Goal: Task Accomplishment & Management: Manage account settings

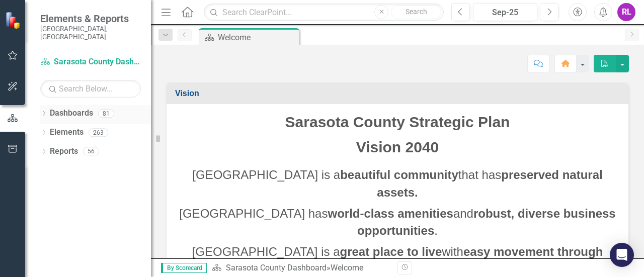
click at [44, 112] on icon "Dropdown" at bounding box center [43, 115] width 7 height 6
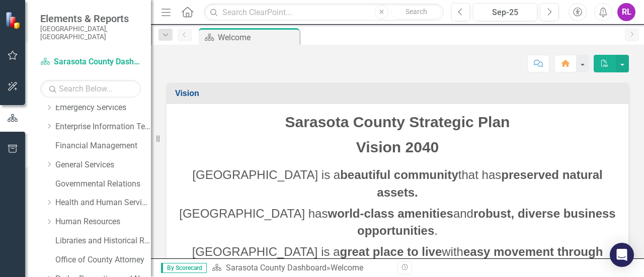
scroll to position [151, 0]
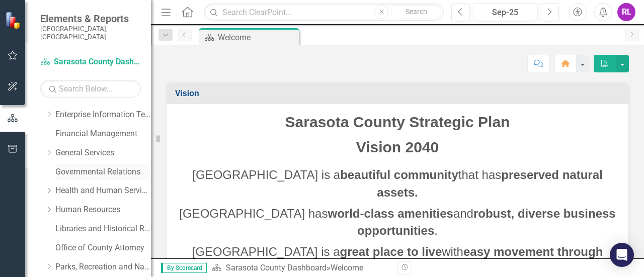
click at [85, 166] on link "Governmental Relations" at bounding box center [103, 172] width 96 height 12
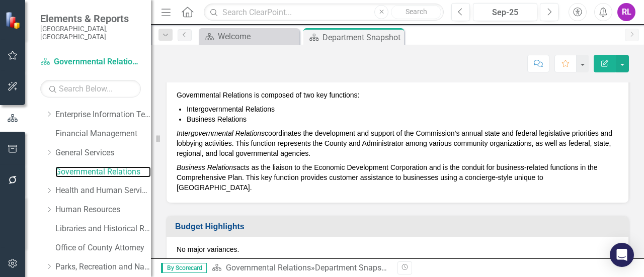
scroll to position [201, 0]
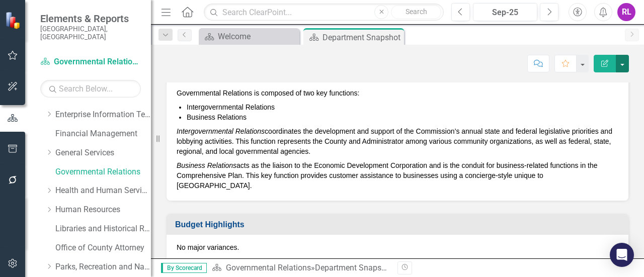
click at [621, 61] on button "button" at bounding box center [622, 64] width 13 height 18
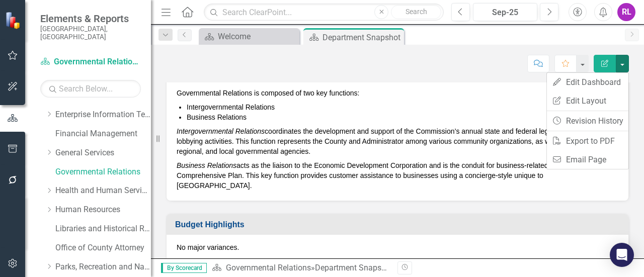
click at [443, 126] on p "Intergovernmental Relations coordinates the development and support of the Comm…" at bounding box center [398, 141] width 442 height 34
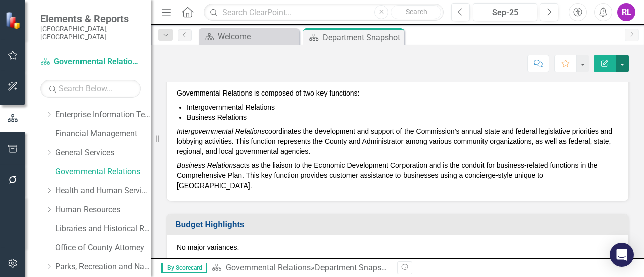
click at [620, 63] on button "button" at bounding box center [622, 64] width 13 height 18
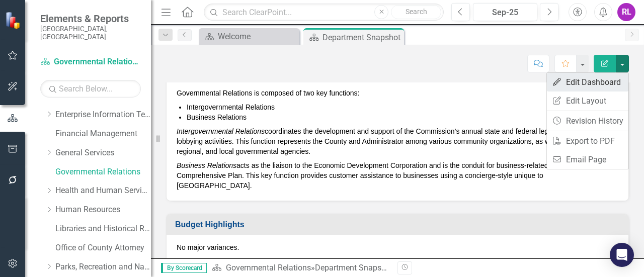
click at [571, 81] on link "Edit Edit Dashboard" at bounding box center [587, 82] width 81 height 19
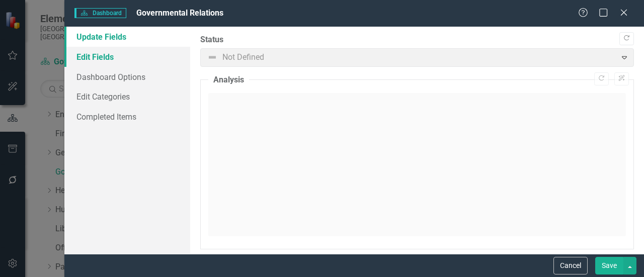
click at [101, 53] on link "Edit Fields" at bounding box center [127, 57] width 126 height 20
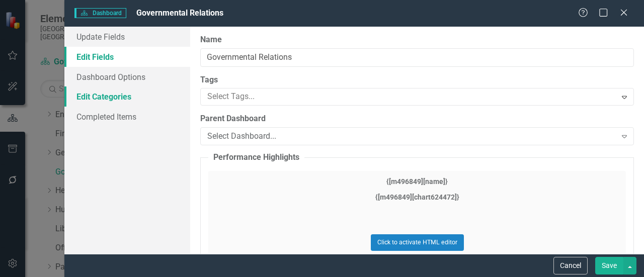
click at [110, 101] on link "Edit Categories" at bounding box center [127, 96] width 126 height 20
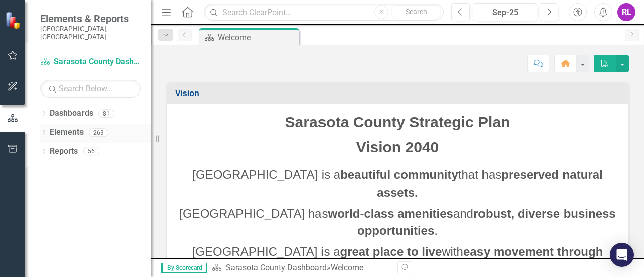
click at [45, 130] on icon at bounding box center [44, 132] width 3 height 5
click at [44, 112] on icon "Dropdown" at bounding box center [43, 115] width 7 height 6
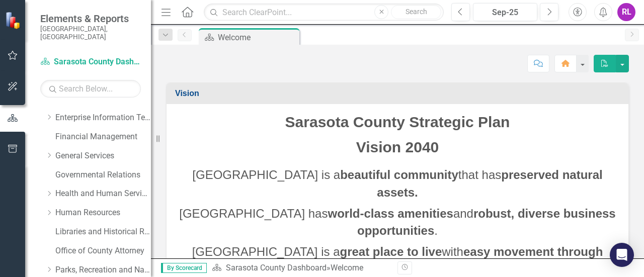
scroll to position [151, 0]
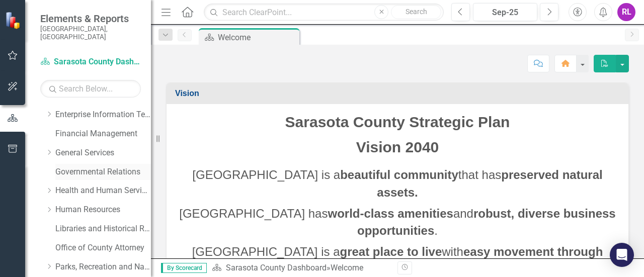
click at [103, 166] on link "Governmental Relations" at bounding box center [103, 172] width 96 height 12
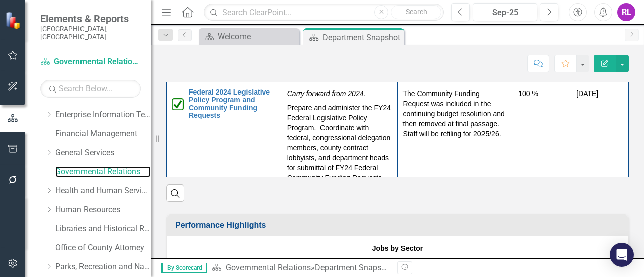
scroll to position [905, 0]
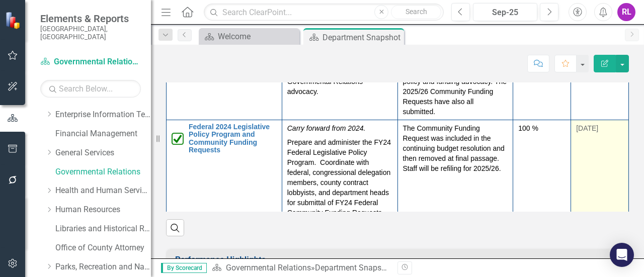
click at [600, 168] on td "[DATE]" at bounding box center [600, 175] width 58 height 111
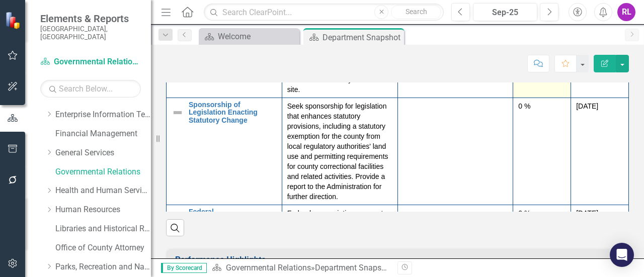
scroll to position [503, 0]
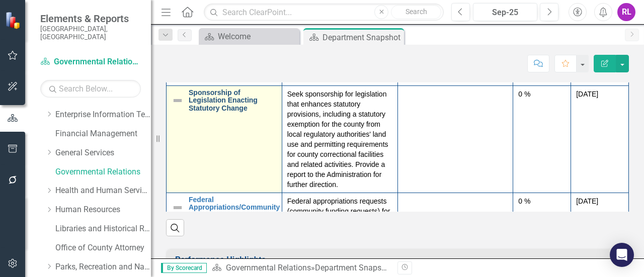
click at [213, 112] on link "Sponsorship of Legislation Enacting Statutory Change" at bounding box center [233, 100] width 88 height 23
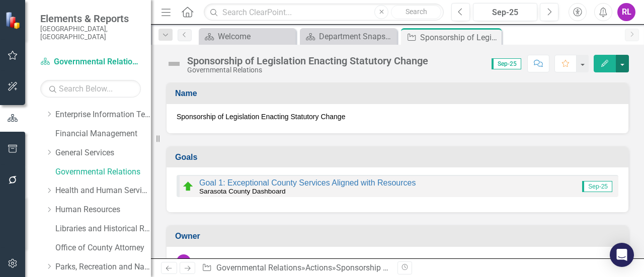
click at [623, 64] on button "button" at bounding box center [622, 64] width 13 height 18
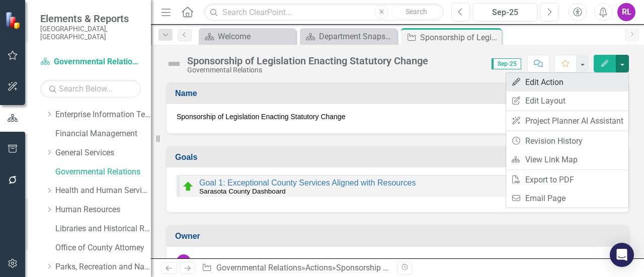
click at [552, 85] on link "Edit Edit Action" at bounding box center [567, 82] width 122 height 19
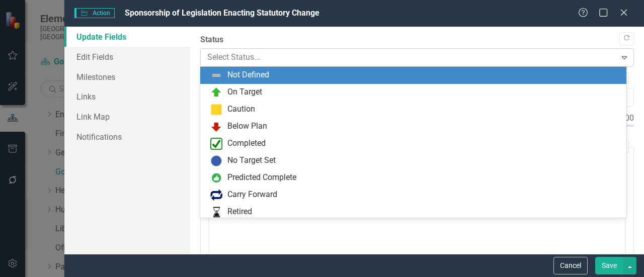
click at [622, 56] on icon at bounding box center [624, 57] width 5 height 3
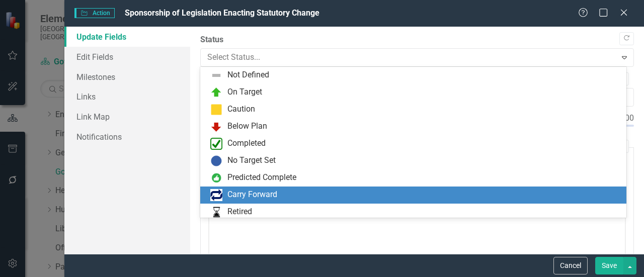
click at [258, 197] on div "Carry Forward" at bounding box center [252, 195] width 50 height 12
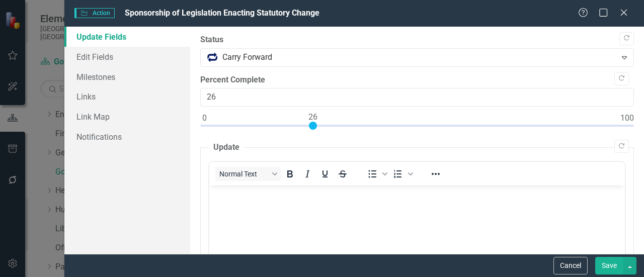
type input "25"
drag, startPoint x: 204, startPoint y: 124, endPoint x: 307, endPoint y: 126, distance: 103.6
click at [307, 126] on div at bounding box center [309, 126] width 8 height 8
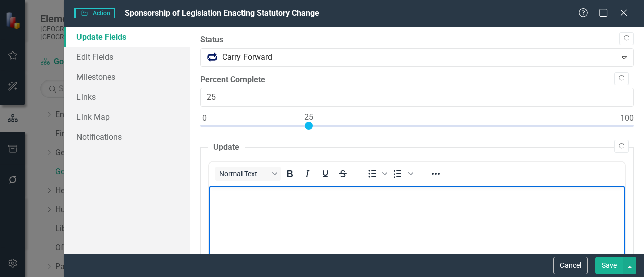
click at [264, 200] on body "Rich Text Area. Press ALT-0 for help." at bounding box center [416, 261] width 415 height 151
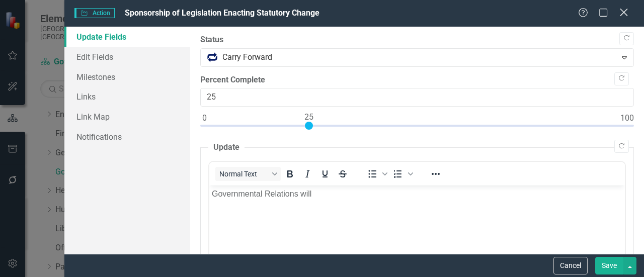
click at [628, 13] on icon "Close" at bounding box center [623, 13] width 13 height 10
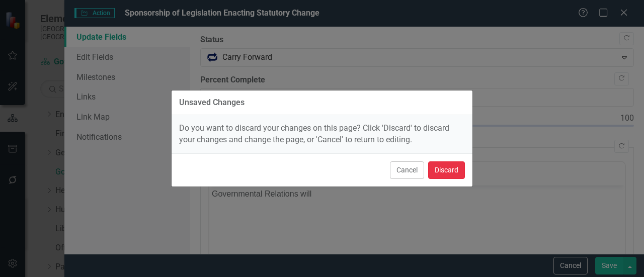
click at [437, 171] on button "Discard" at bounding box center [446, 170] width 37 height 18
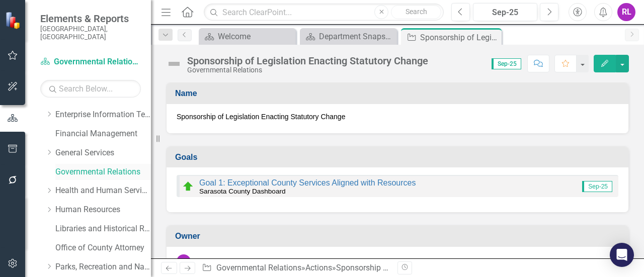
click at [69, 166] on link "Governmental Relations" at bounding box center [103, 172] width 96 height 12
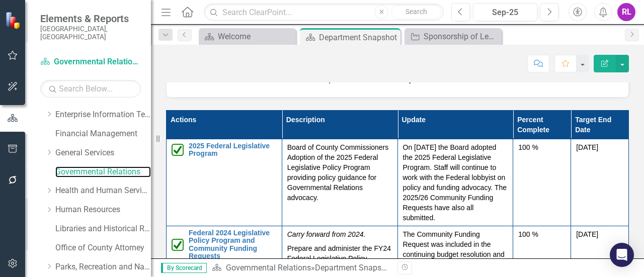
scroll to position [805, 0]
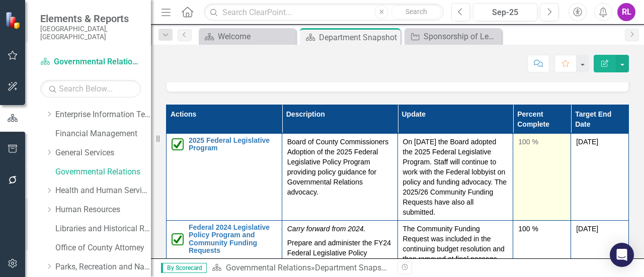
click at [528, 163] on td "100 %" at bounding box center [542, 176] width 58 height 87
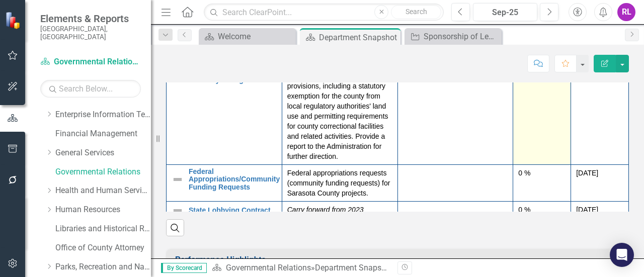
scroll to position [521, 0]
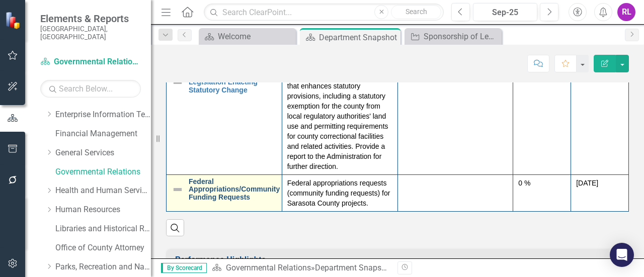
click at [221, 180] on link "Federal Appropriations/Community Funding Requests" at bounding box center [234, 189] width 91 height 23
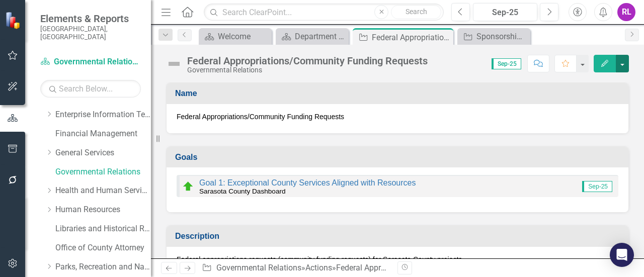
click at [622, 61] on button "button" at bounding box center [622, 64] width 13 height 18
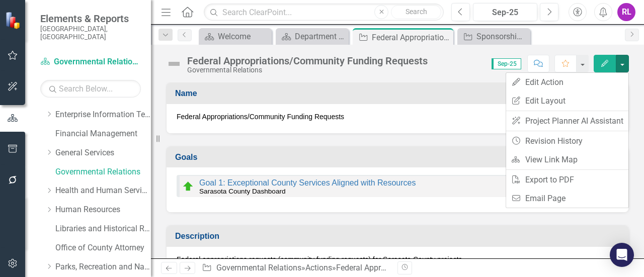
click at [404, 170] on div "Goal 1: Exceptional County Services [GEOGRAPHIC_DATA] with Resources Sarasota C…" at bounding box center [397, 189] width 462 height 45
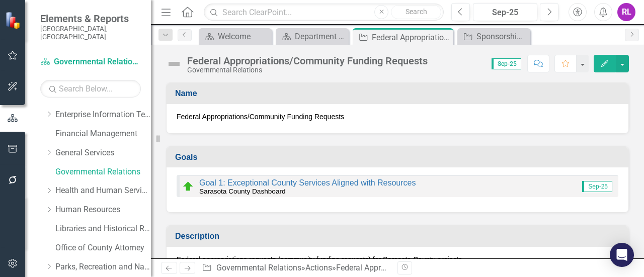
click at [609, 65] on button "Edit" at bounding box center [604, 64] width 22 height 18
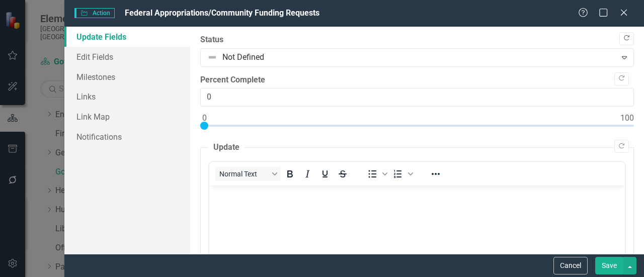
click at [623, 38] on icon "Copy Forward" at bounding box center [627, 38] width 8 height 6
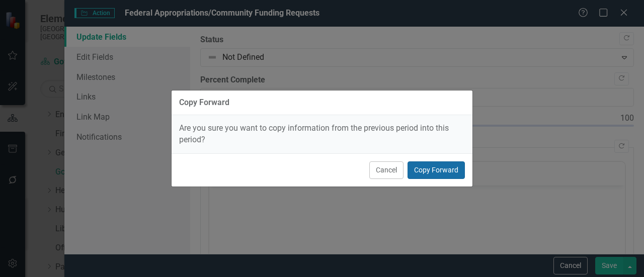
click at [412, 171] on button "Copy Forward" at bounding box center [435, 170] width 57 height 18
type input "85"
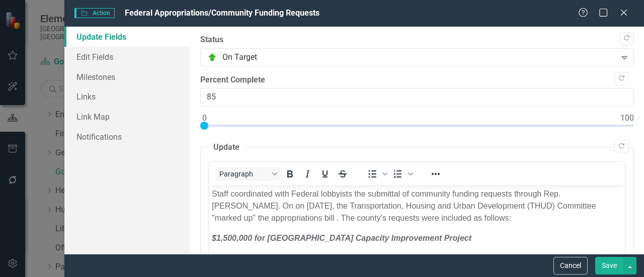
click at [603, 262] on button "Save" at bounding box center [609, 266] width 28 height 18
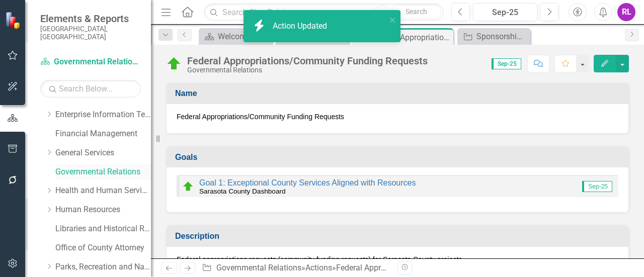
click at [98, 166] on link "Governmental Relations" at bounding box center [103, 172] width 96 height 12
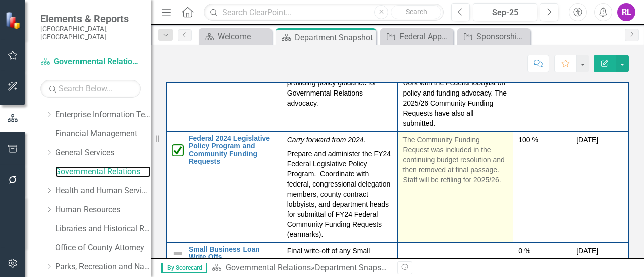
scroll to position [50, 0]
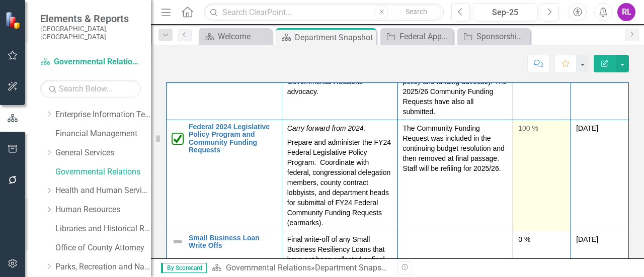
click at [552, 161] on td "100 %" at bounding box center [542, 175] width 58 height 111
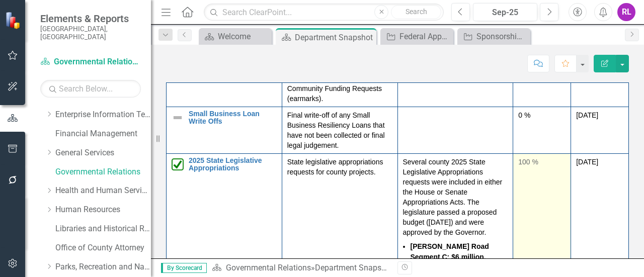
scroll to position [101, 0]
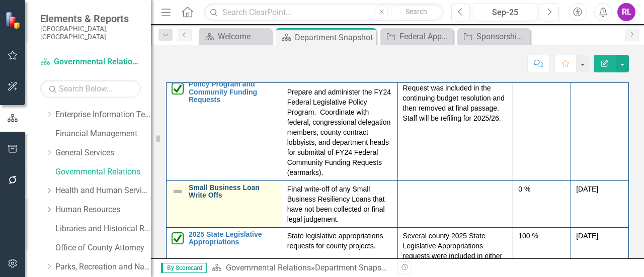
click at [214, 184] on link "Small Business Loan Write Offs" at bounding box center [233, 192] width 88 height 16
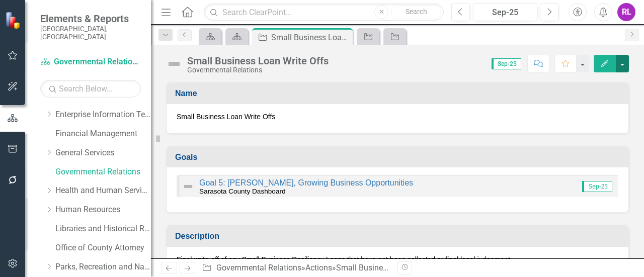
click at [622, 63] on button "button" at bounding box center [622, 64] width 13 height 18
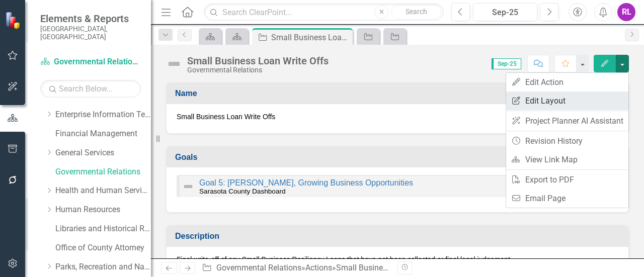
click at [530, 99] on link "Edit Report Edit Layout" at bounding box center [567, 101] width 122 height 19
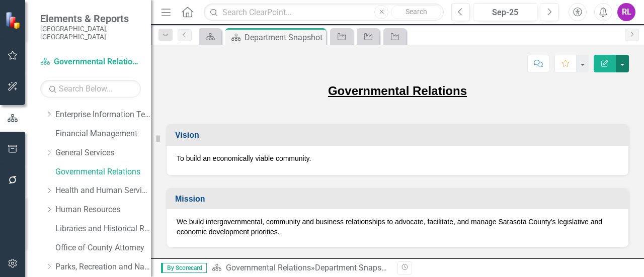
click at [622, 64] on button "button" at bounding box center [622, 64] width 13 height 18
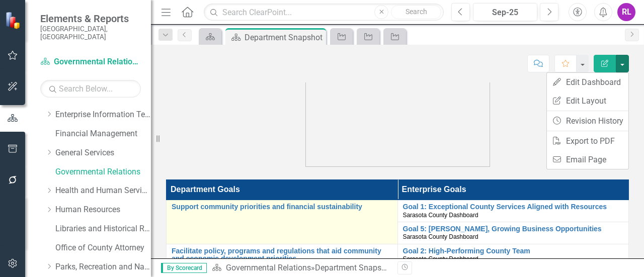
scroll to position [453, 0]
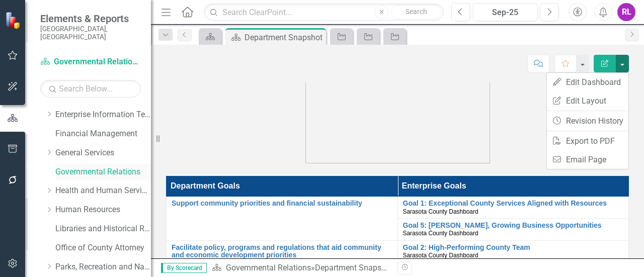
click at [98, 166] on link "Governmental Relations" at bounding box center [103, 172] width 96 height 12
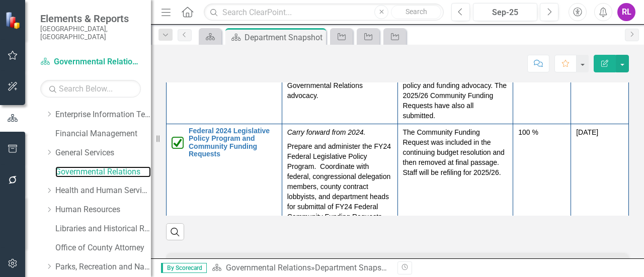
scroll to position [905, 0]
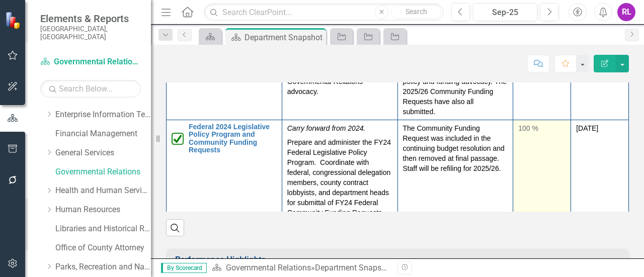
click at [532, 167] on td "100 %" at bounding box center [542, 175] width 58 height 111
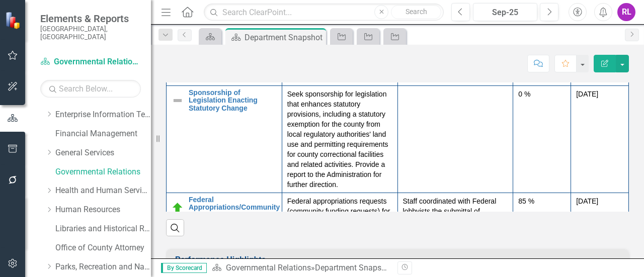
scroll to position [453, 0]
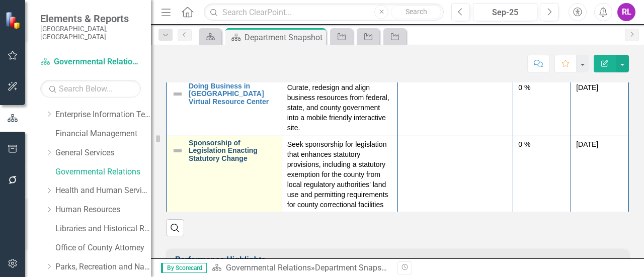
click at [229, 147] on link "Sponsorship of Legislation Enacting Statutory Change" at bounding box center [233, 150] width 88 height 23
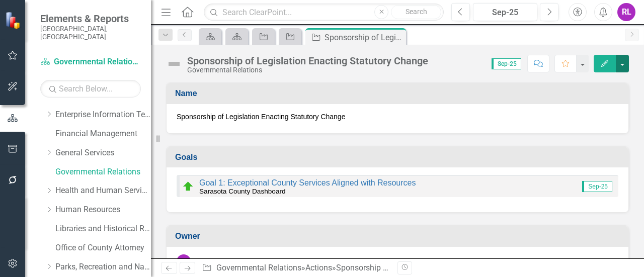
click at [623, 61] on button "button" at bounding box center [622, 64] width 13 height 18
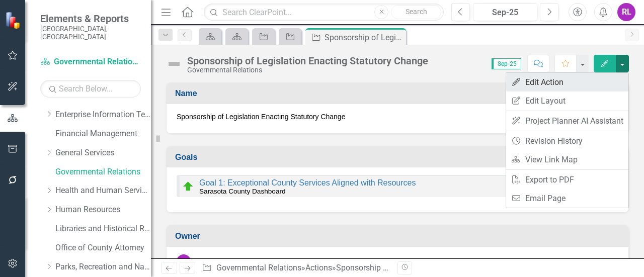
click at [561, 79] on link "Edit Edit Action" at bounding box center [567, 82] width 122 height 19
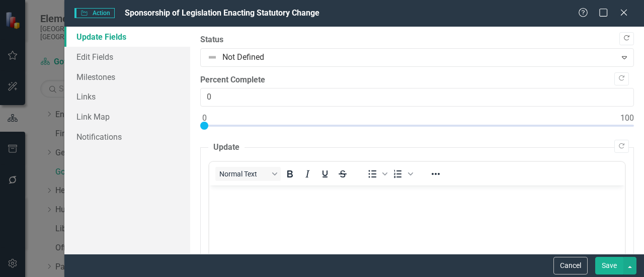
click at [623, 41] on icon "Copy Forward" at bounding box center [627, 38] width 8 height 6
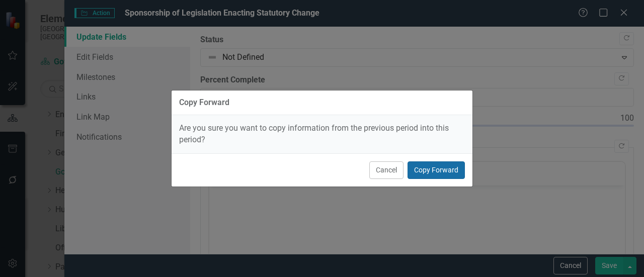
click at [441, 165] on button "Copy Forward" at bounding box center [435, 170] width 57 height 18
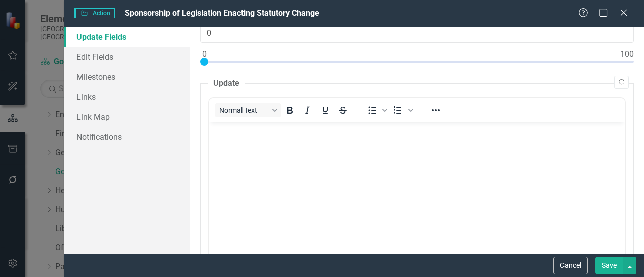
scroll to position [101, 0]
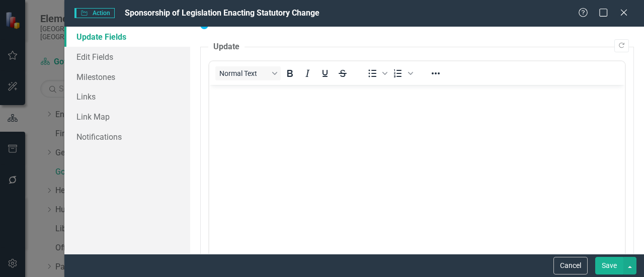
drag, startPoint x: 607, startPoint y: 263, endPoint x: 598, endPoint y: 257, distance: 10.2
click at [607, 263] on button "Save" at bounding box center [609, 266] width 28 height 18
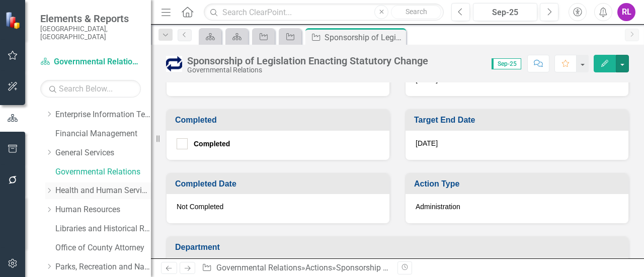
scroll to position [448, 0]
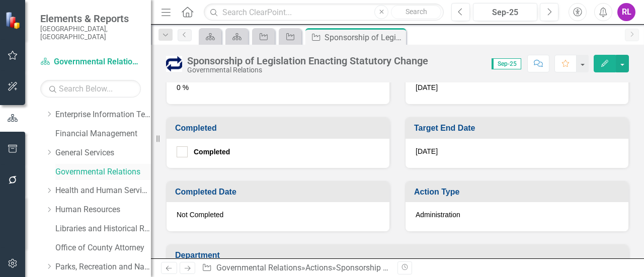
click at [96, 166] on link "Governmental Relations" at bounding box center [103, 172] width 96 height 12
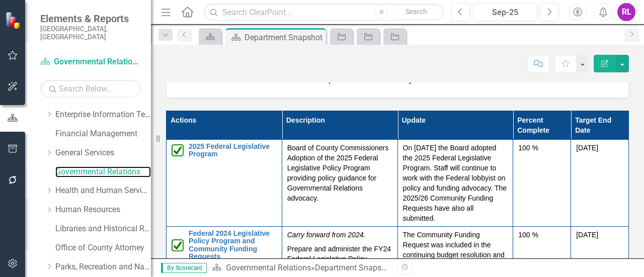
scroll to position [855, 0]
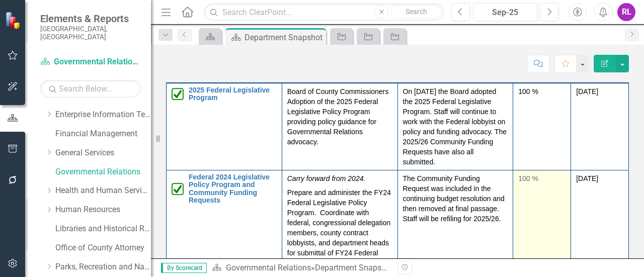
click at [549, 194] on td "100 %" at bounding box center [542, 225] width 58 height 111
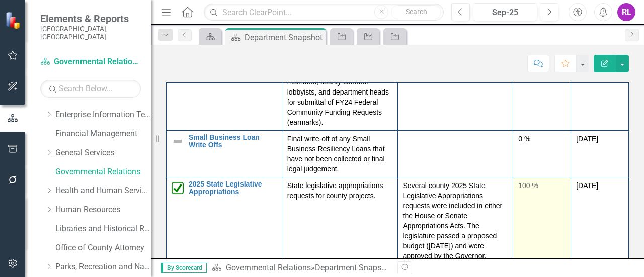
scroll to position [101, 0]
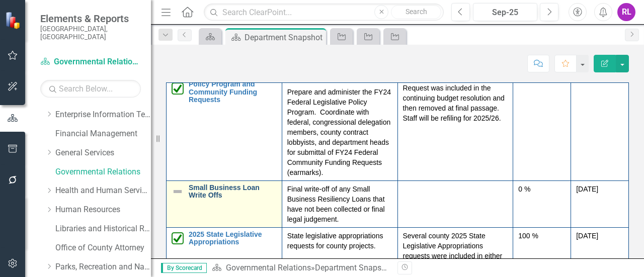
click at [231, 184] on link "Small Business Loan Write Offs" at bounding box center [233, 192] width 88 height 16
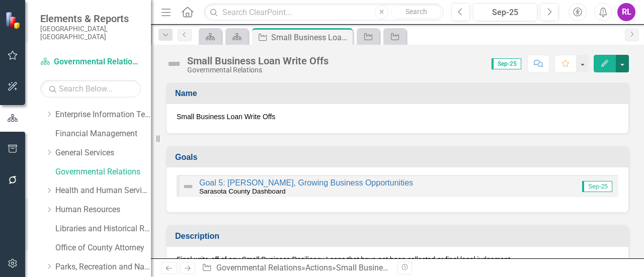
click at [623, 65] on button "button" at bounding box center [622, 64] width 13 height 18
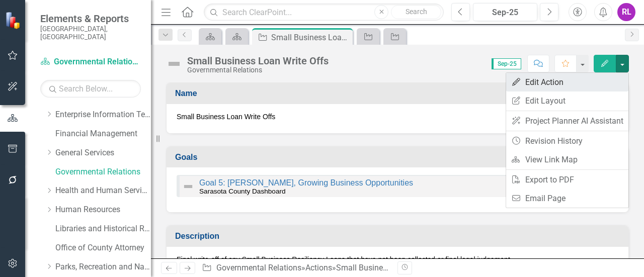
click at [555, 81] on link "Edit Edit Action" at bounding box center [567, 82] width 122 height 19
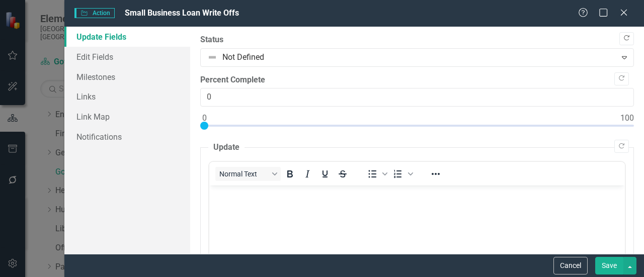
click at [623, 39] on icon "Copy Forward" at bounding box center [627, 38] width 8 height 6
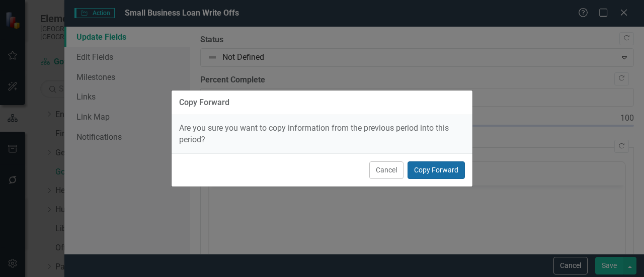
click at [435, 166] on button "Copy Forward" at bounding box center [435, 170] width 57 height 18
type input "50"
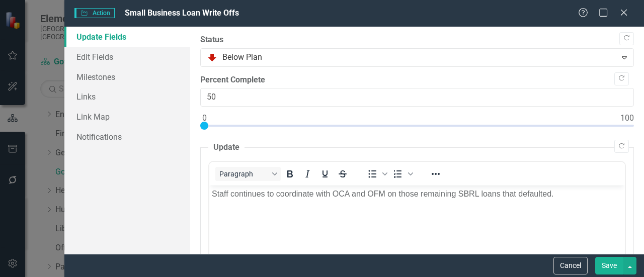
click at [605, 274] on button "Save" at bounding box center [609, 266] width 28 height 18
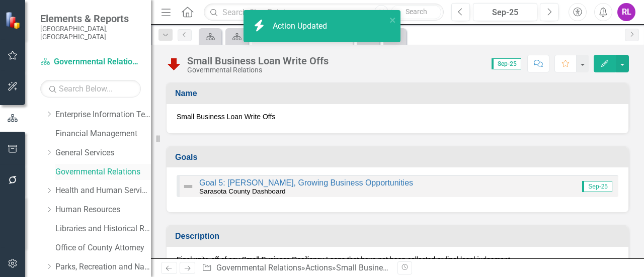
click at [94, 166] on link "Governmental Relations" at bounding box center [103, 172] width 96 height 12
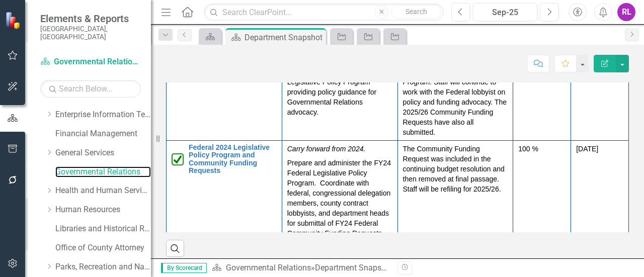
scroll to position [905, 0]
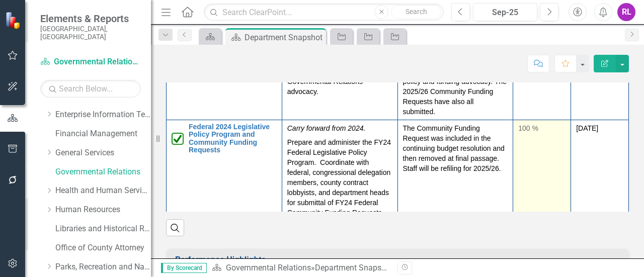
click at [531, 150] on td "100 %" at bounding box center [542, 175] width 58 height 111
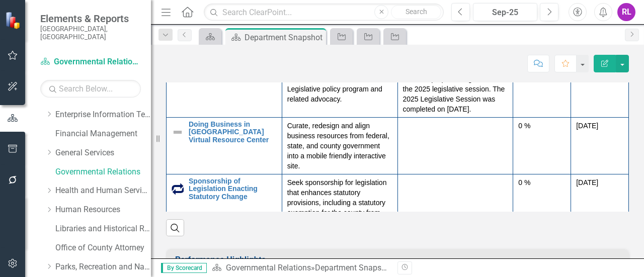
scroll to position [402, 0]
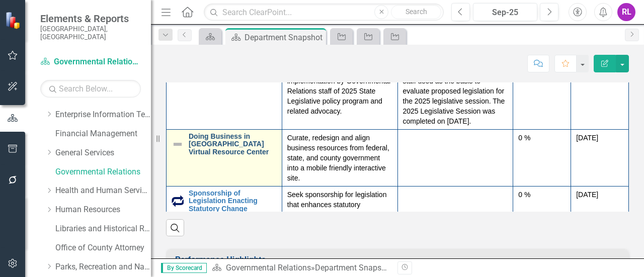
click at [212, 133] on link "Doing Business in [GEOGRAPHIC_DATA] Virtual Resource Center" at bounding box center [233, 144] width 88 height 23
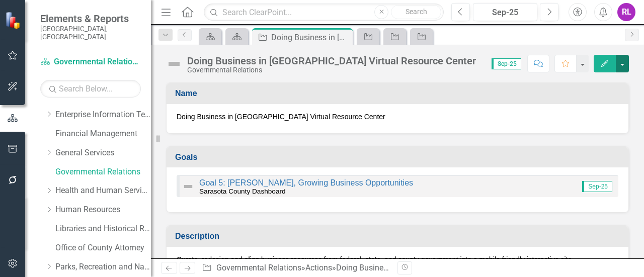
click at [622, 67] on button "button" at bounding box center [622, 64] width 13 height 18
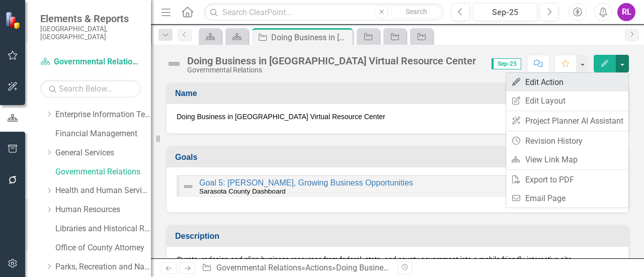
click at [550, 81] on link "Edit Edit Action" at bounding box center [567, 82] width 122 height 19
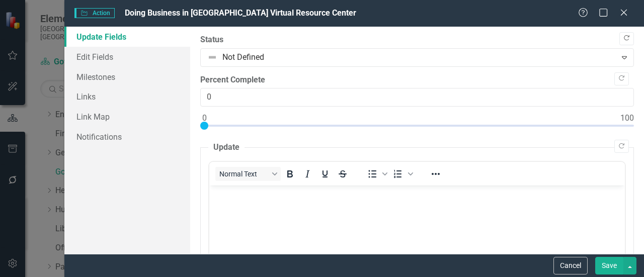
click at [623, 38] on icon "Copy Forward" at bounding box center [627, 38] width 8 height 6
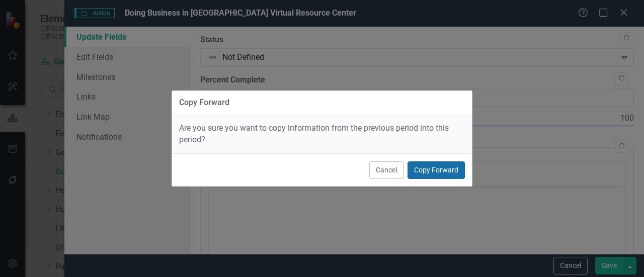
click at [442, 166] on button "Copy Forward" at bounding box center [435, 170] width 57 height 18
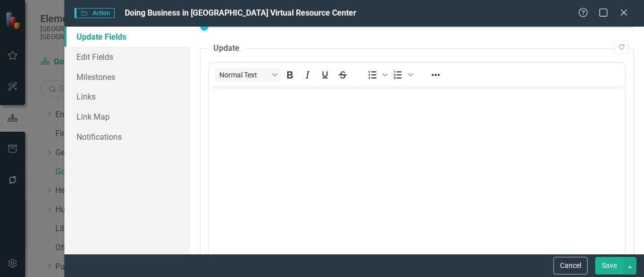
scroll to position [101, 0]
click at [606, 271] on button "Save" at bounding box center [609, 266] width 28 height 18
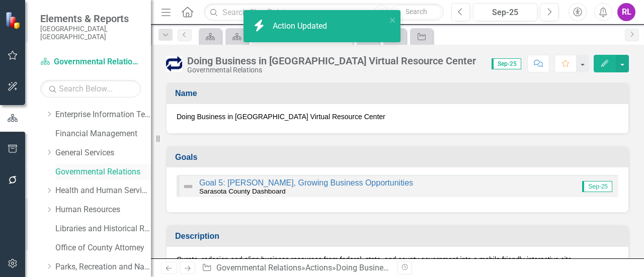
click at [103, 166] on link "Governmental Relations" at bounding box center [103, 172] width 96 height 12
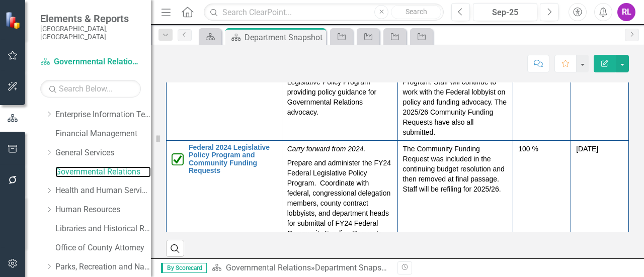
scroll to position [905, 0]
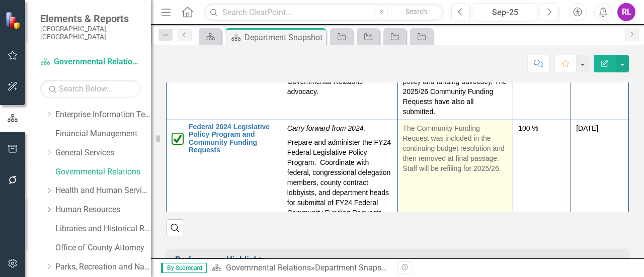
click at [464, 141] on p "The Community Funding Request was included in the continuing budget resolution …" at bounding box center [455, 148] width 105 height 50
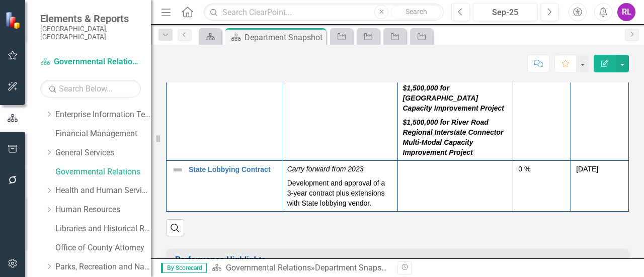
scroll to position [955, 0]
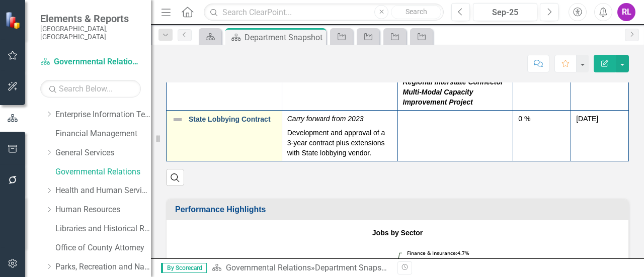
click at [231, 116] on link "State Lobbying Contract" at bounding box center [233, 120] width 88 height 8
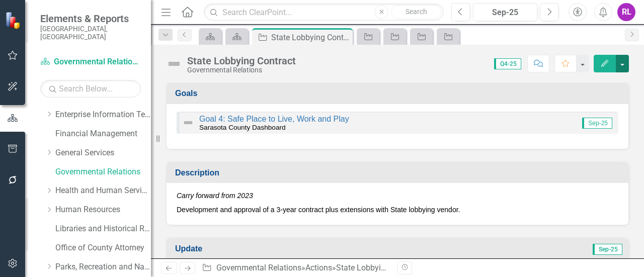
click at [623, 65] on button "button" at bounding box center [622, 64] width 13 height 18
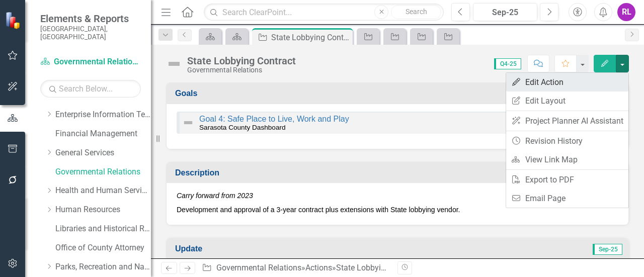
click at [547, 85] on link "Edit Edit Action" at bounding box center [567, 82] width 122 height 19
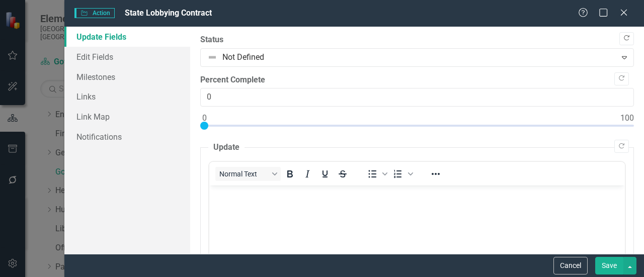
click at [619, 34] on button "Copy Forward" at bounding box center [626, 38] width 15 height 13
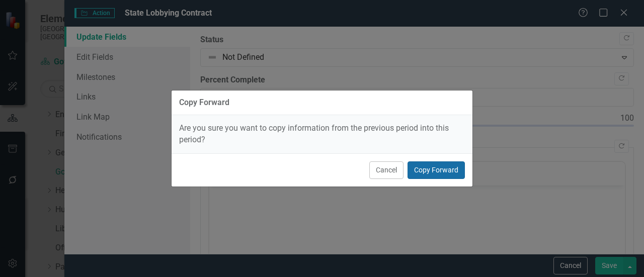
click at [427, 166] on button "Copy Forward" at bounding box center [435, 170] width 57 height 18
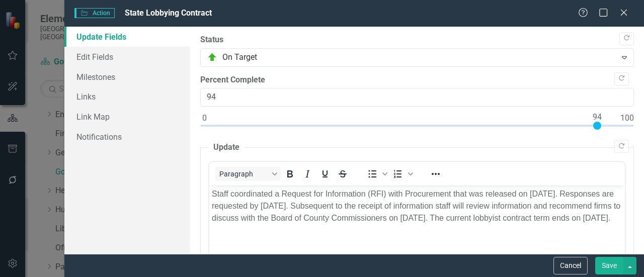
type input "95"
drag, startPoint x: 205, startPoint y: 124, endPoint x: 603, endPoint y: 132, distance: 398.9
click at [603, 132] on div at bounding box center [416, 128] width 433 height 13
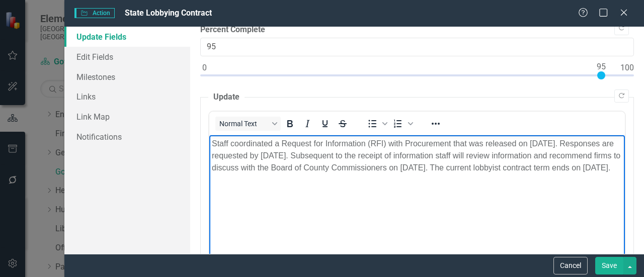
click at [436, 174] on p "Staff coordinated a Request for Information (RFI) with Procurement that was rel…" at bounding box center [417, 156] width 410 height 36
click at [392, 154] on p "Staff coordinated a Request for Information (RFI) with Procurement that was rel…" at bounding box center [417, 156] width 410 height 36
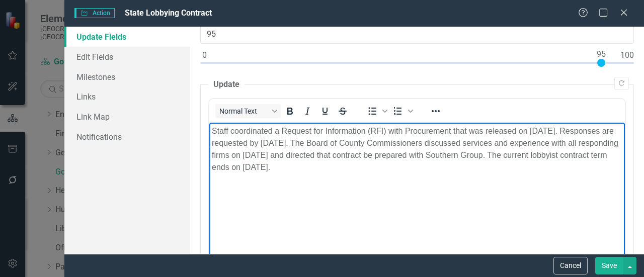
scroll to position [101, 0]
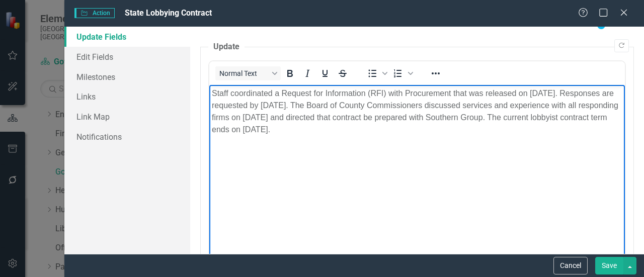
click at [608, 265] on button "Save" at bounding box center [609, 266] width 28 height 18
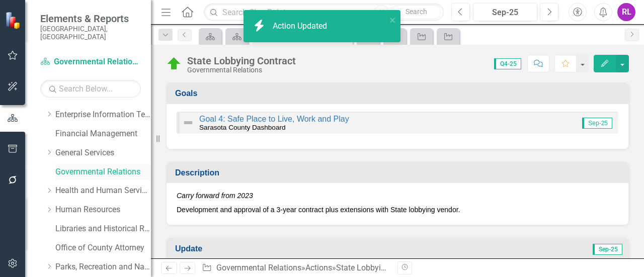
click at [98, 166] on link "Governmental Relations" at bounding box center [103, 172] width 96 height 12
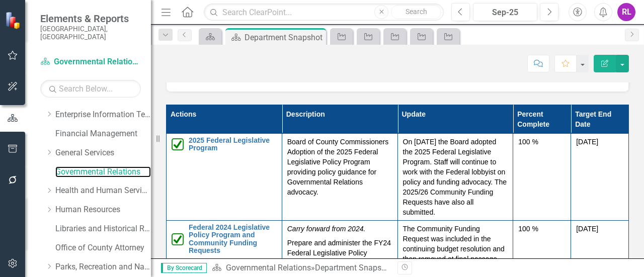
scroll to position [855, 0]
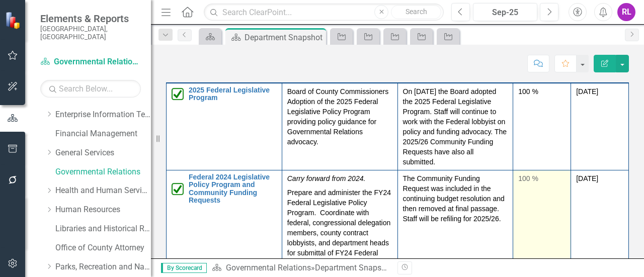
click at [539, 204] on td "100 %" at bounding box center [542, 225] width 58 height 111
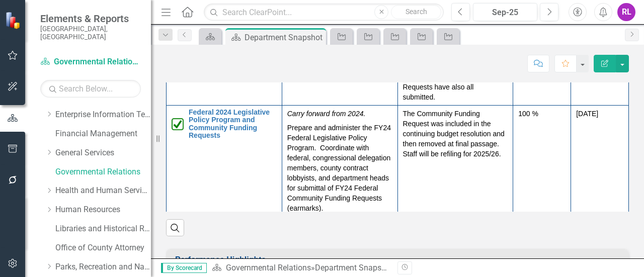
scroll to position [0, 0]
